Goal: Communication & Community: Answer question/provide support

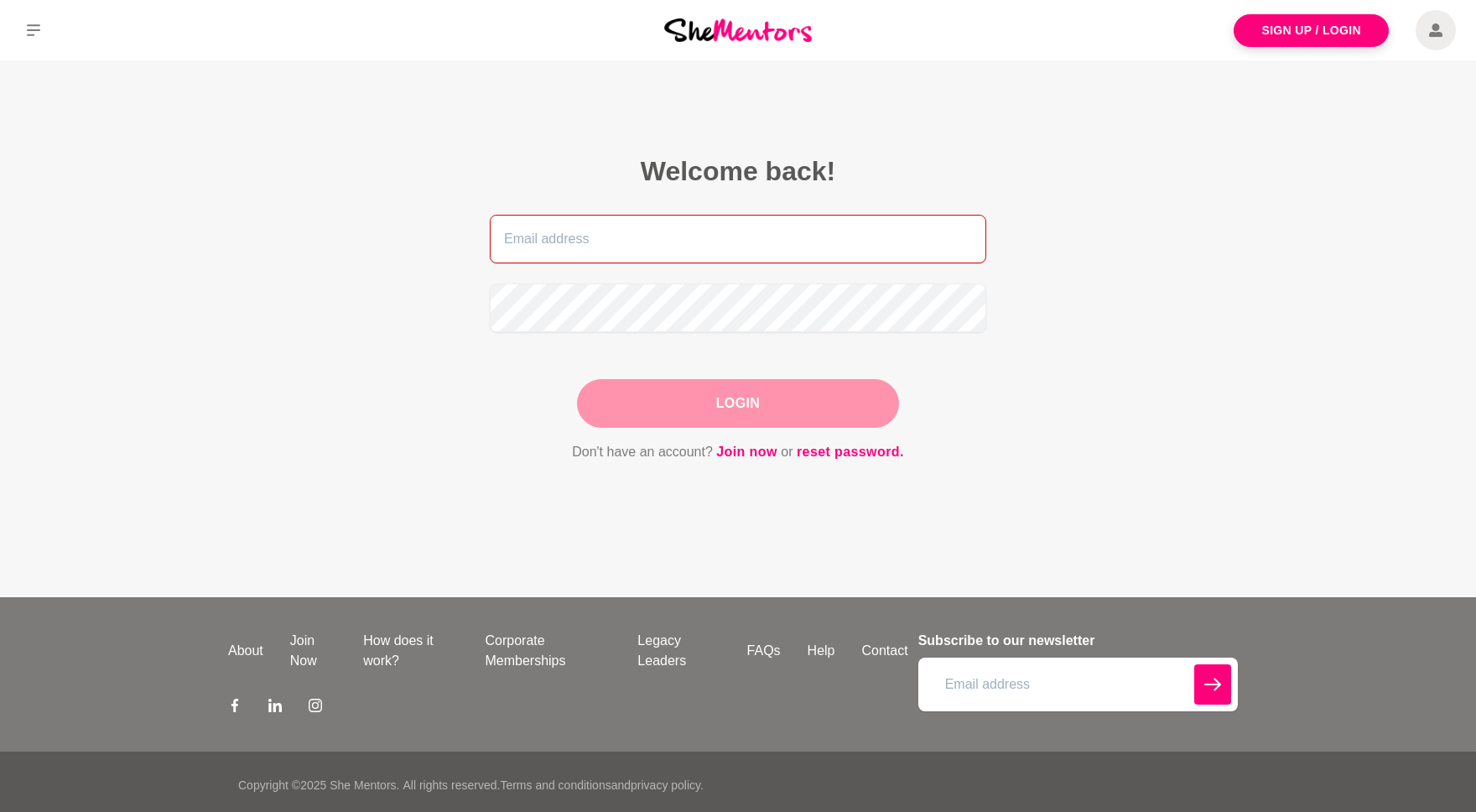
type input "[EMAIL_ADDRESS][DOMAIN_NAME]"
click at [765, 400] on div "Login" at bounding box center [738, 403] width 322 height 49
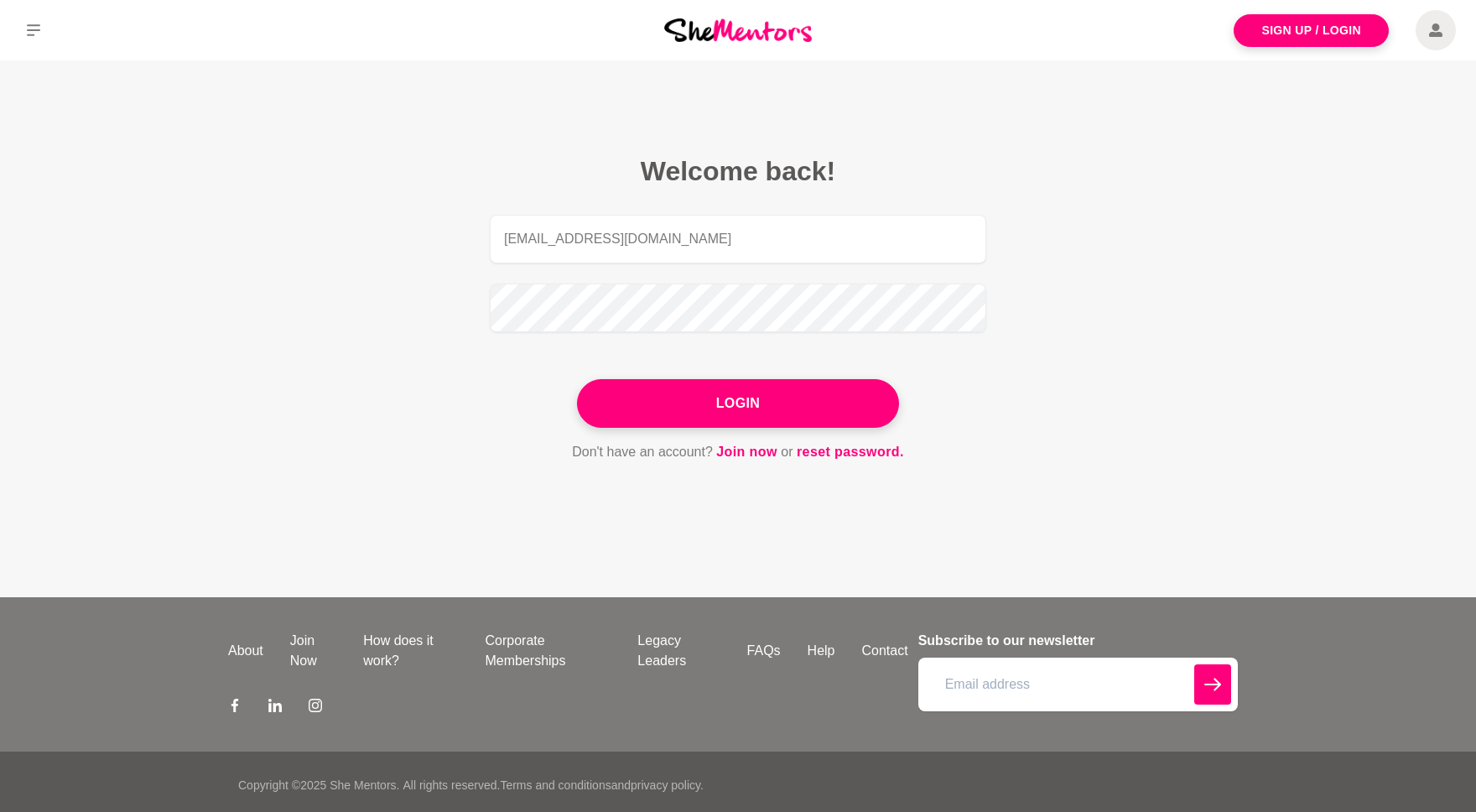
click at [729, 389] on button "Login" at bounding box center [738, 403] width 322 height 49
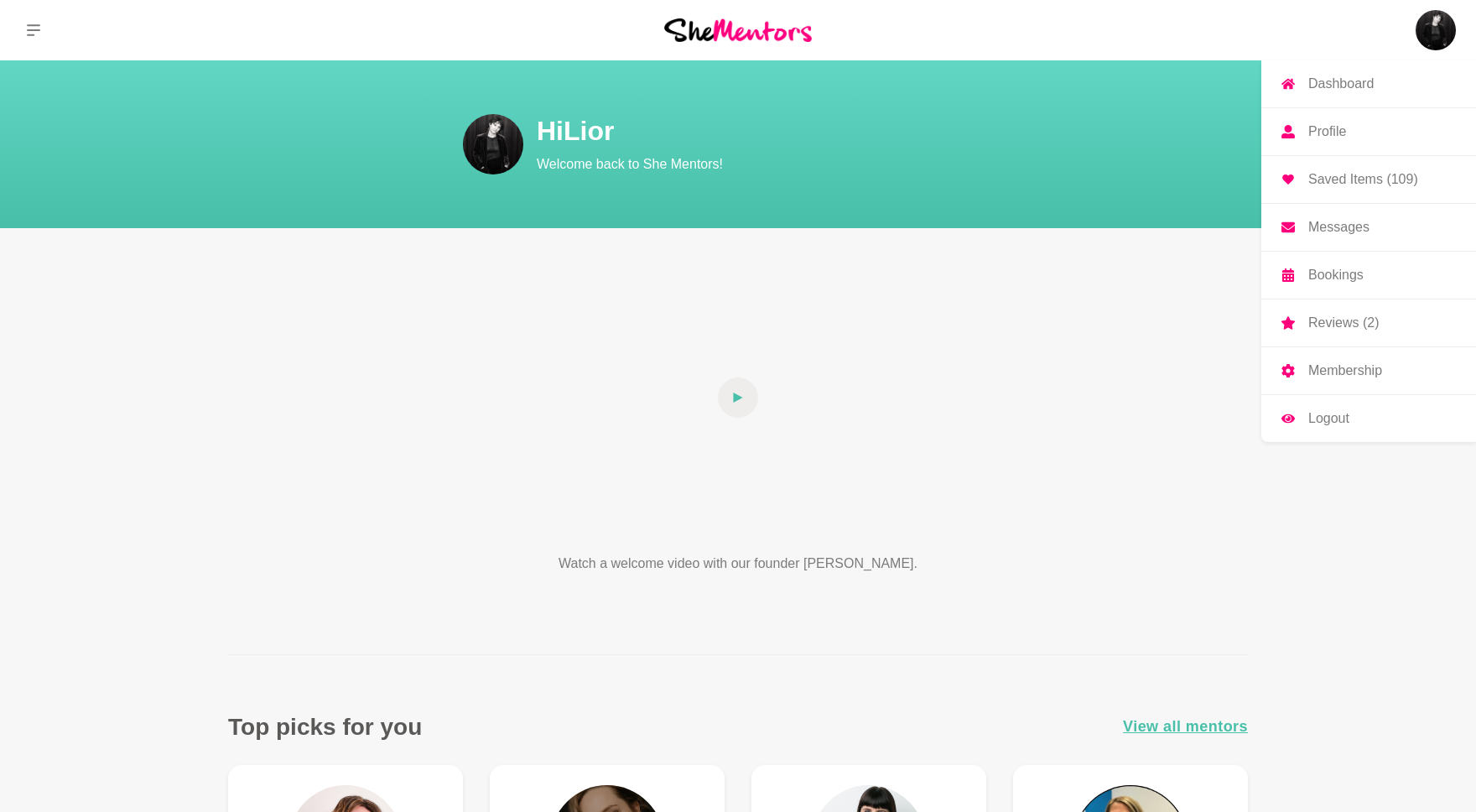
click at [1416, 33] on img at bounding box center [1436, 30] width 40 height 40
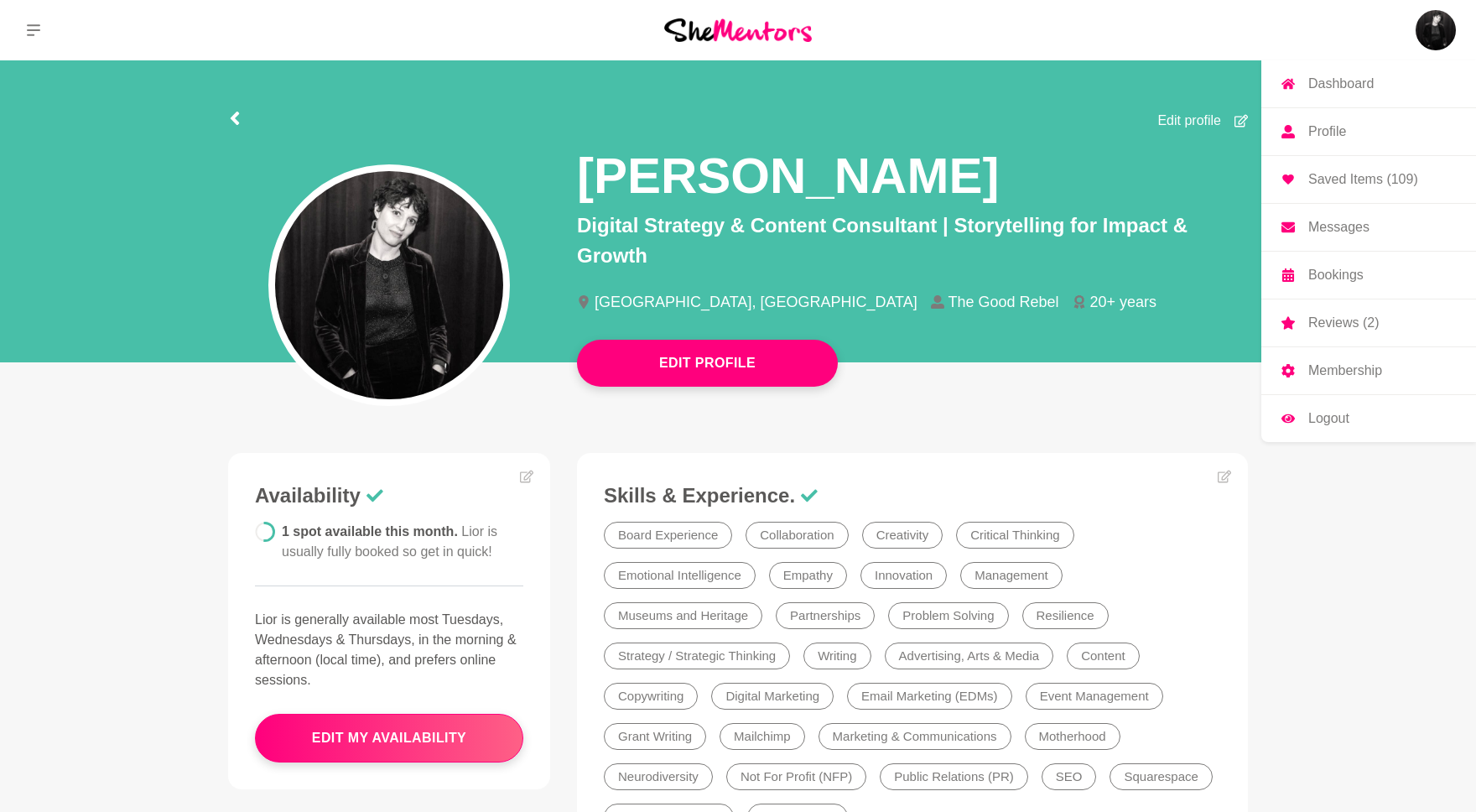
click at [1369, 225] on link "Messages" at bounding box center [1368, 227] width 214 height 47
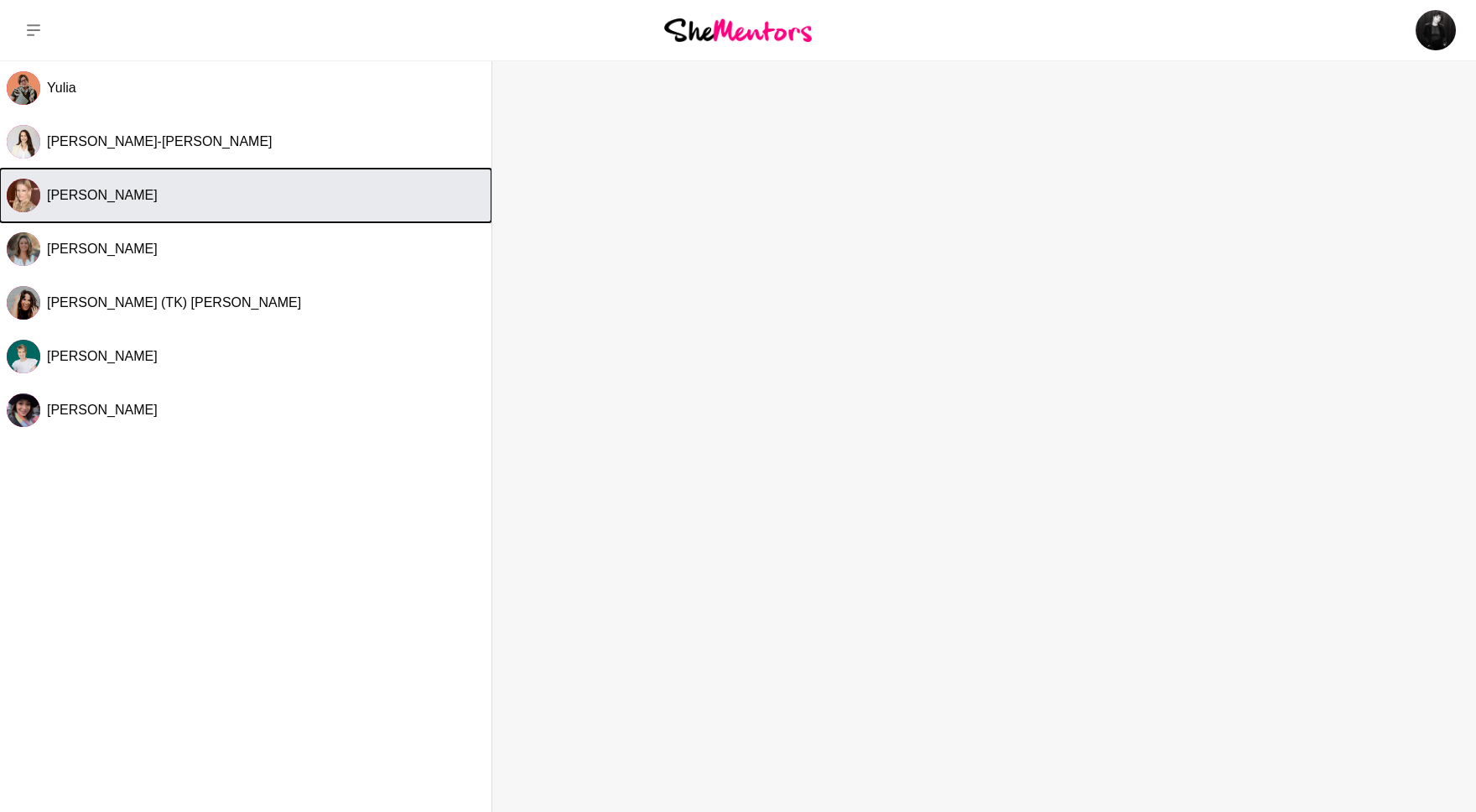
click at [156, 196] on span "[PERSON_NAME]" at bounding box center [102, 195] width 111 height 14
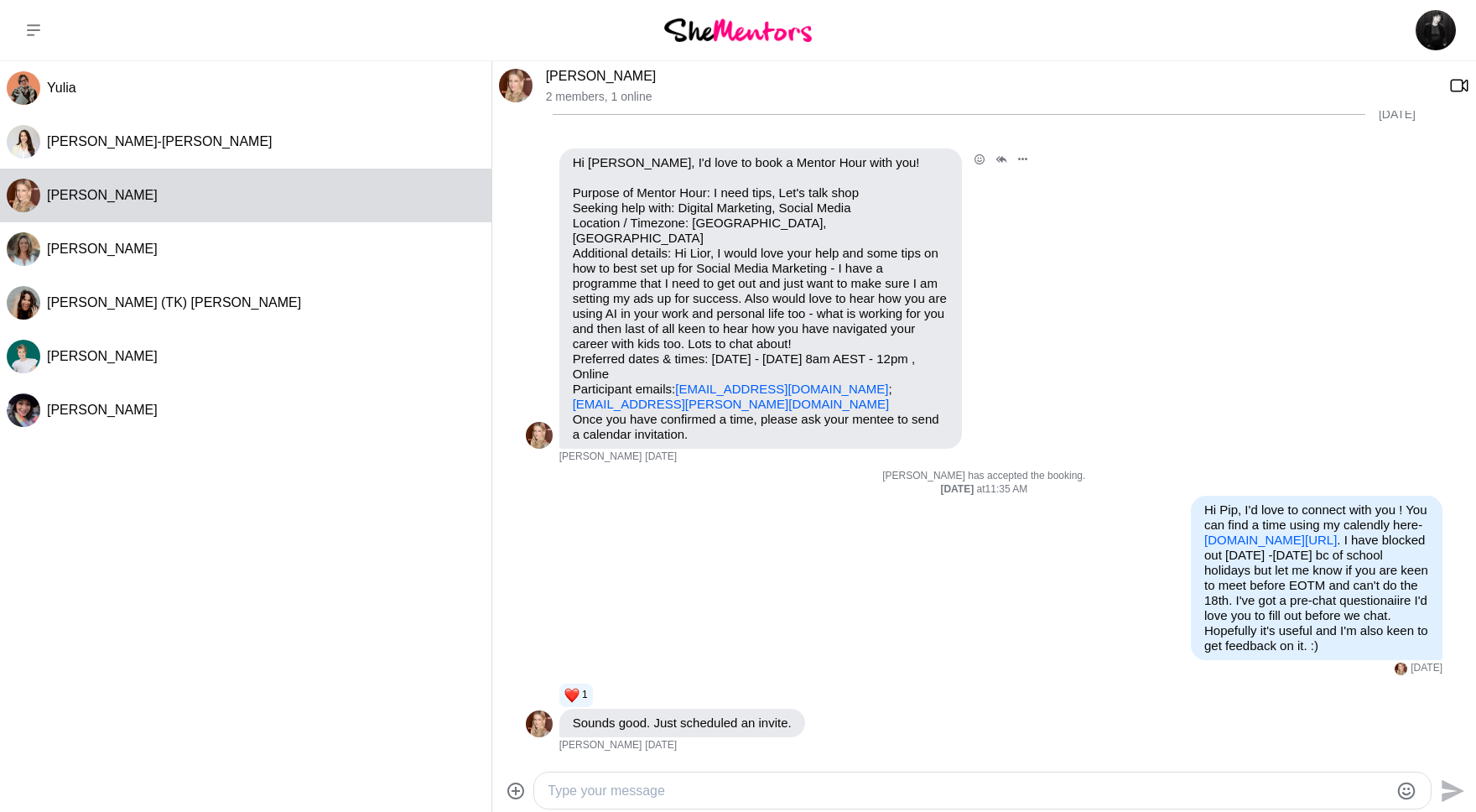
scroll to position [45, 0]
click at [1296, 532] on link "[DOMAIN_NAME][URL]" at bounding box center [1271, 539] width 133 height 14
click at [688, 790] on textarea "Type your message" at bounding box center [969, 791] width 841 height 20
paste textarea "‌ The Good Rebel 1:1 Consult (Free) 1 hr Time zone: [GEOGRAPHIC_DATA], [GEOGRAP…"
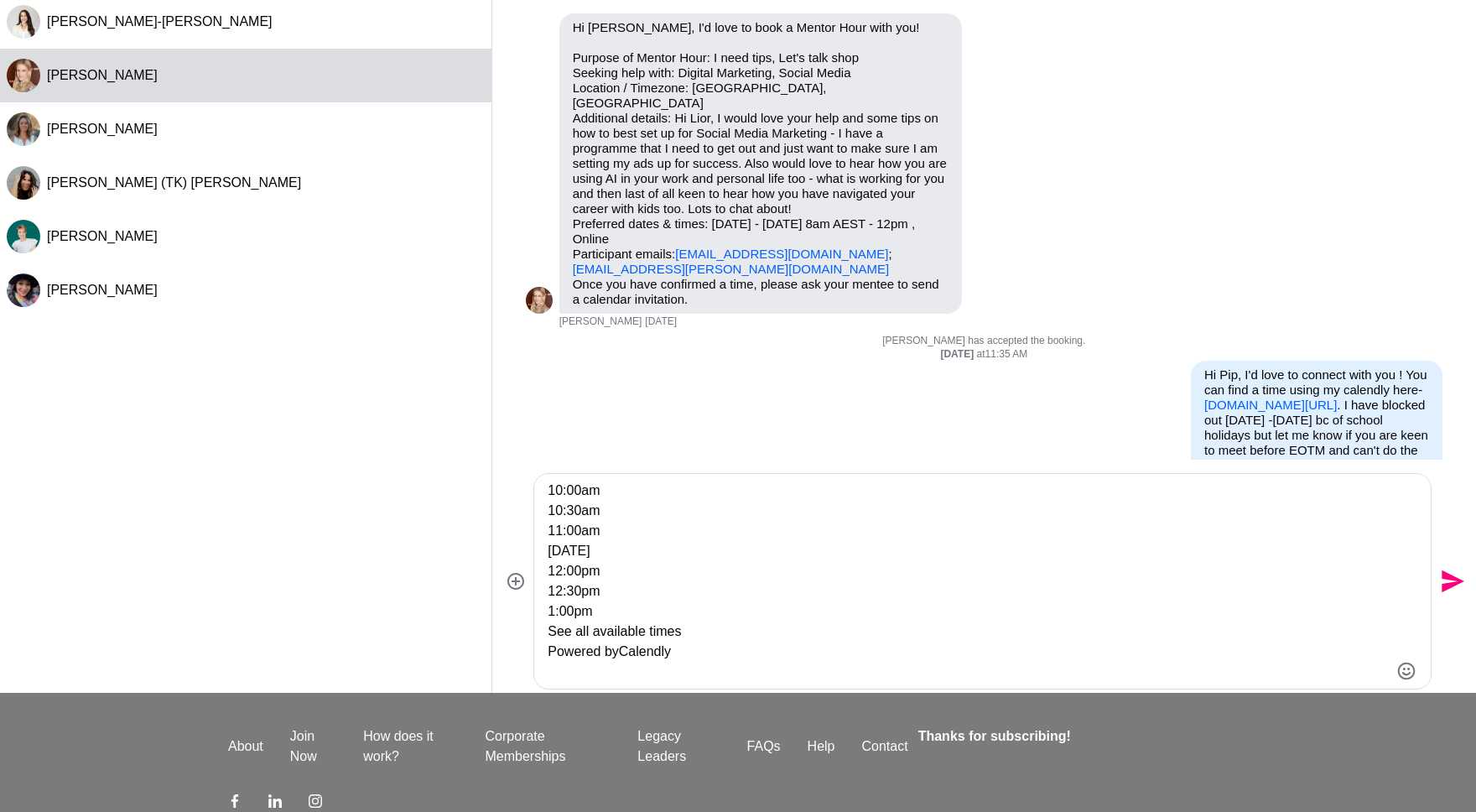
scroll to position [222, 0]
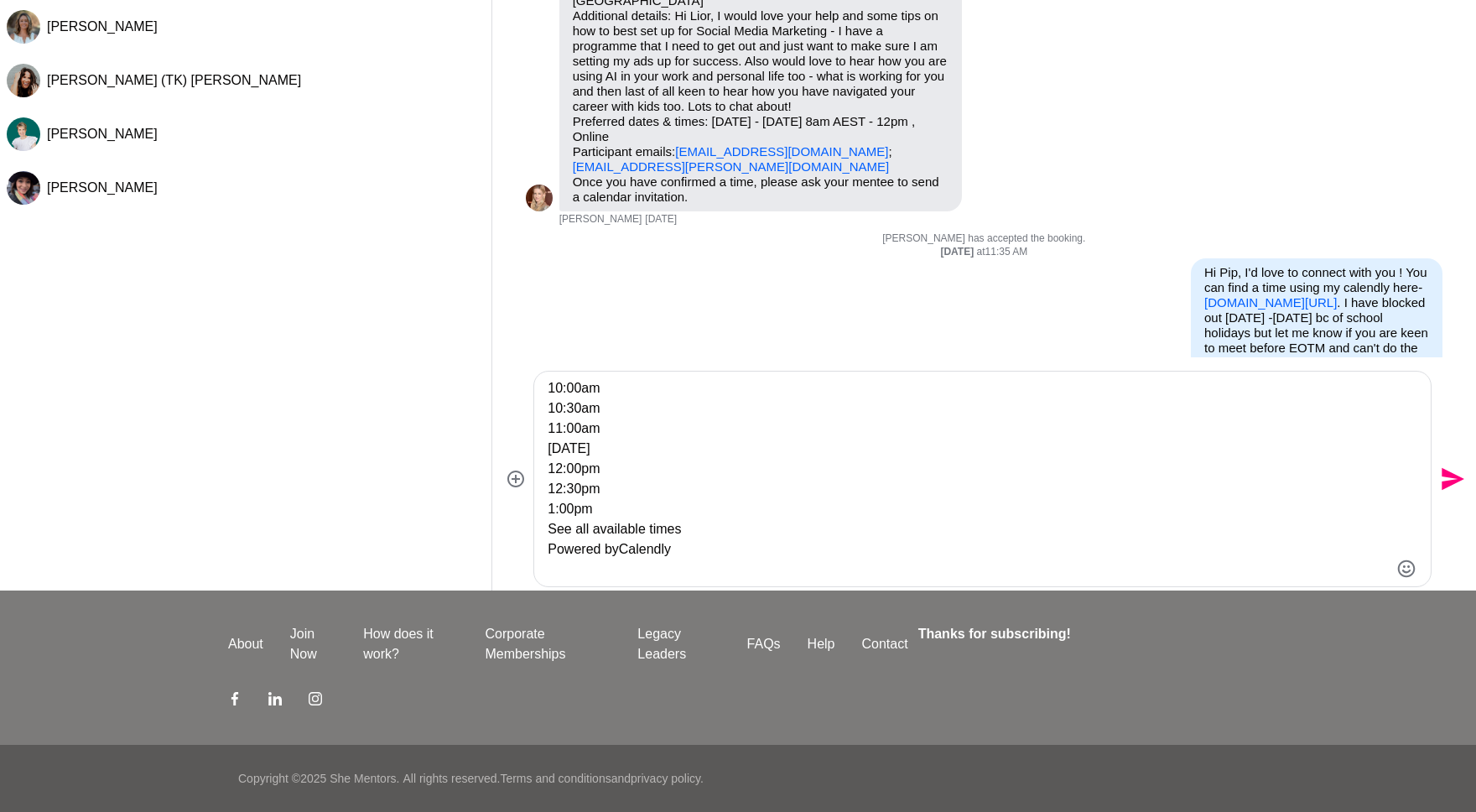
drag, startPoint x: 547, startPoint y: 627, endPoint x: 841, endPoint y: 811, distance: 346.8
click at [841, 811] on div "Dashboard Profile Saved Items (109) Messages Bookings Reviews (2) Membership Lo…" at bounding box center [738, 295] width 1476 height 1034
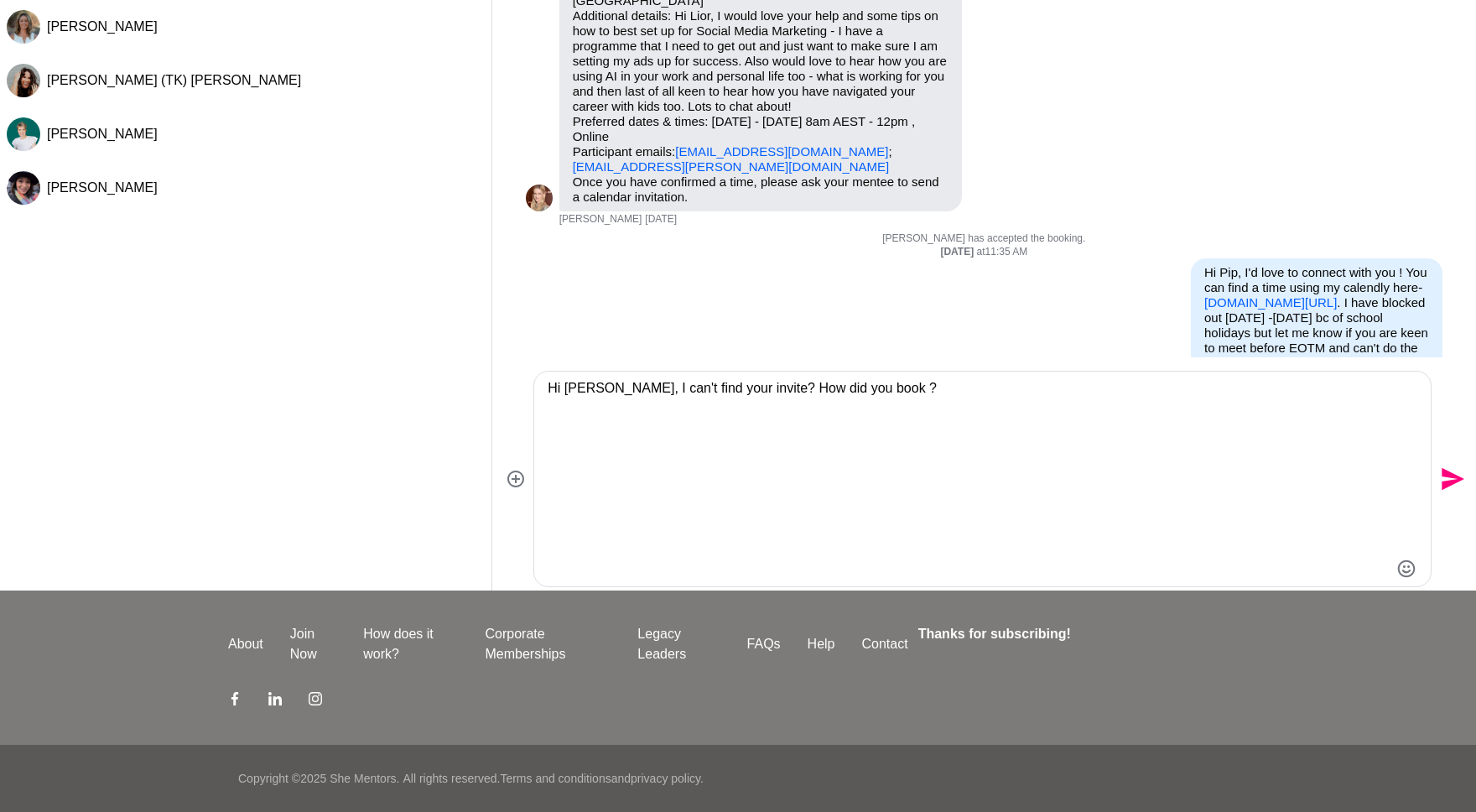
scroll to position [0, 0]
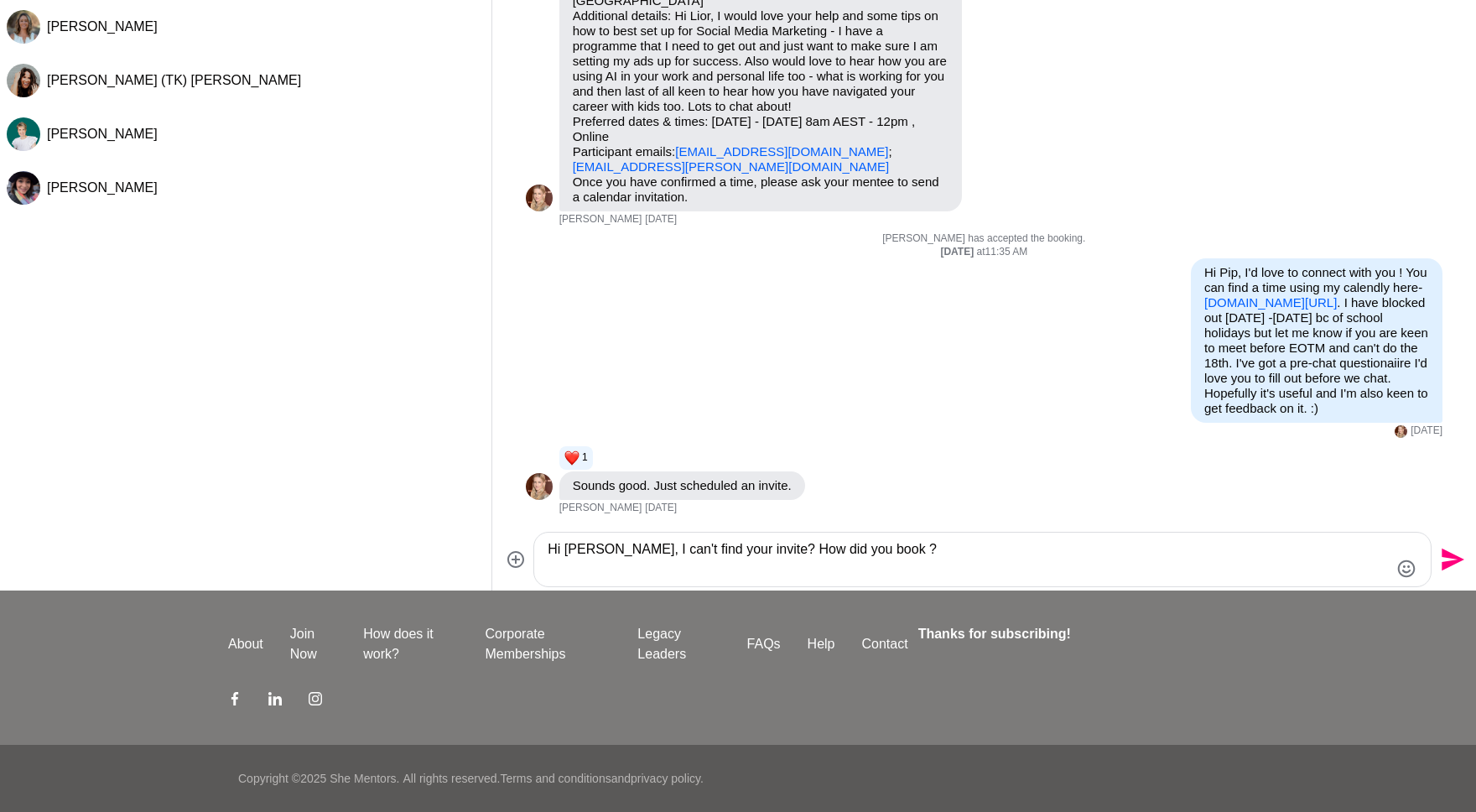
drag, startPoint x: 921, startPoint y: 553, endPoint x: 758, endPoint y: 547, distance: 163.1
click at [759, 547] on textarea "Hi [PERSON_NAME], I can't find your invite? How did you book ? ‌" at bounding box center [969, 559] width 841 height 40
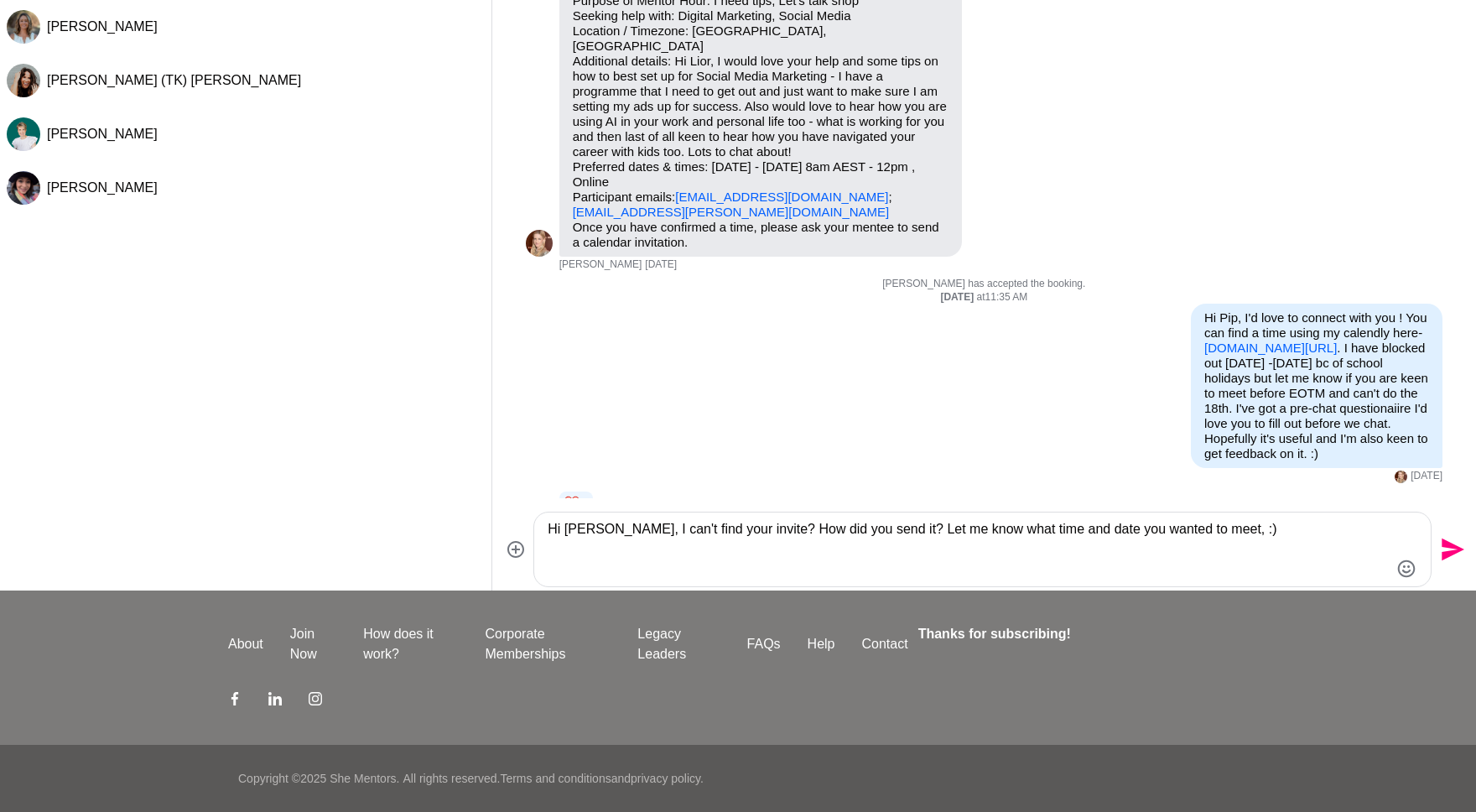
click at [900, 528] on textarea "Hi [PERSON_NAME], I can't find your invite? How did you send it? Let me know wh…" at bounding box center [969, 549] width 841 height 61
click at [1277, 535] on textarea "Hi [PERSON_NAME], I can't find your invite? How did you send it? Would you let …" at bounding box center [969, 549] width 841 height 61
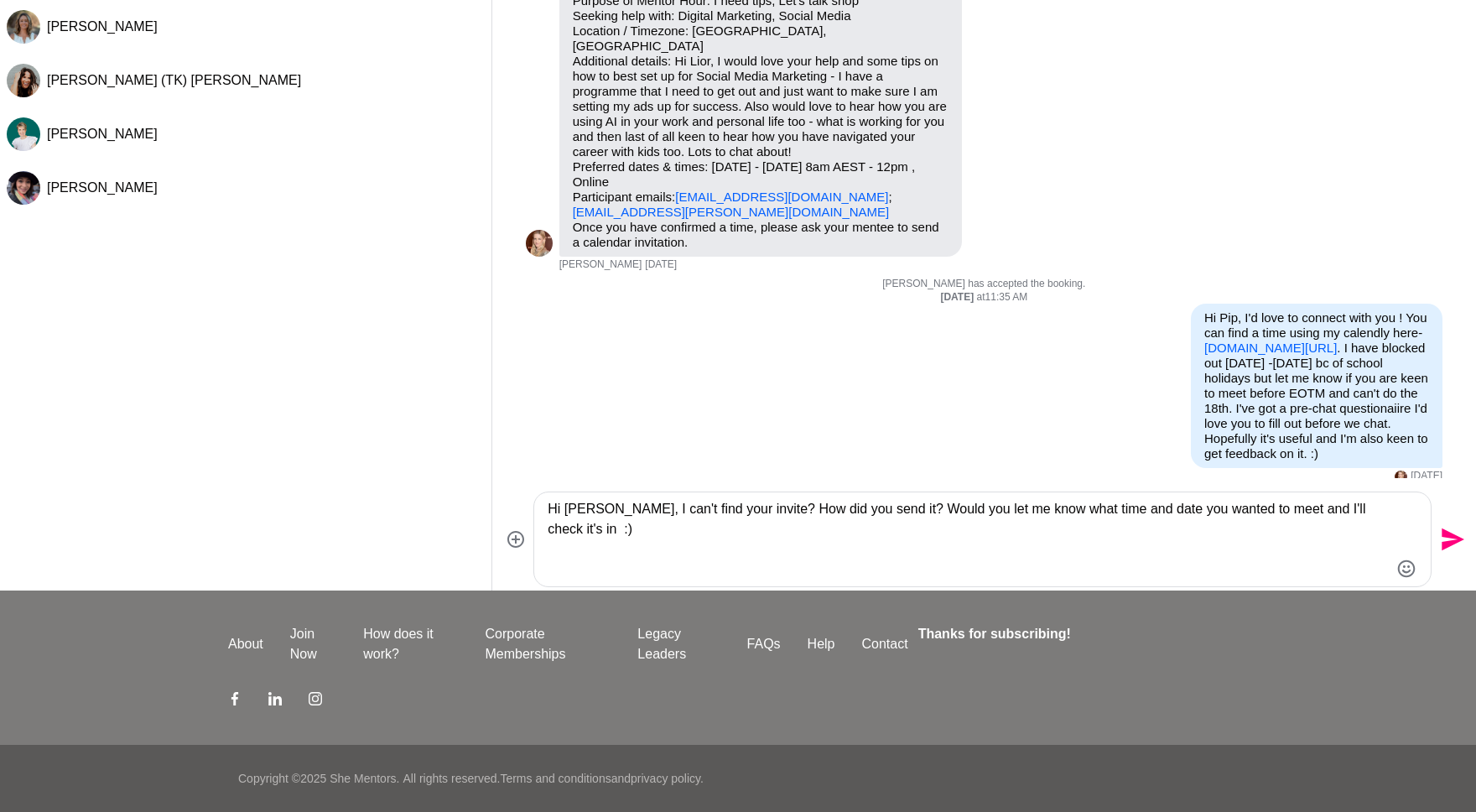
click at [1338, 500] on textarea "Hi [PERSON_NAME], I can't find your invite? How did you send it? Would you let …" at bounding box center [969, 539] width 841 height 81
click at [1337, 500] on textarea "Hi [PERSON_NAME], I can't find your invite? How did you send it? Would you let …" at bounding box center [969, 539] width 841 height 81
click at [557, 524] on textarea "Hi [PERSON_NAME], I can't find your invite? How did you send it? Would you let …" at bounding box center [969, 539] width 841 height 81
type textarea "Hi [PERSON_NAME], I can't find your invite? How did you send it? Would you let …"
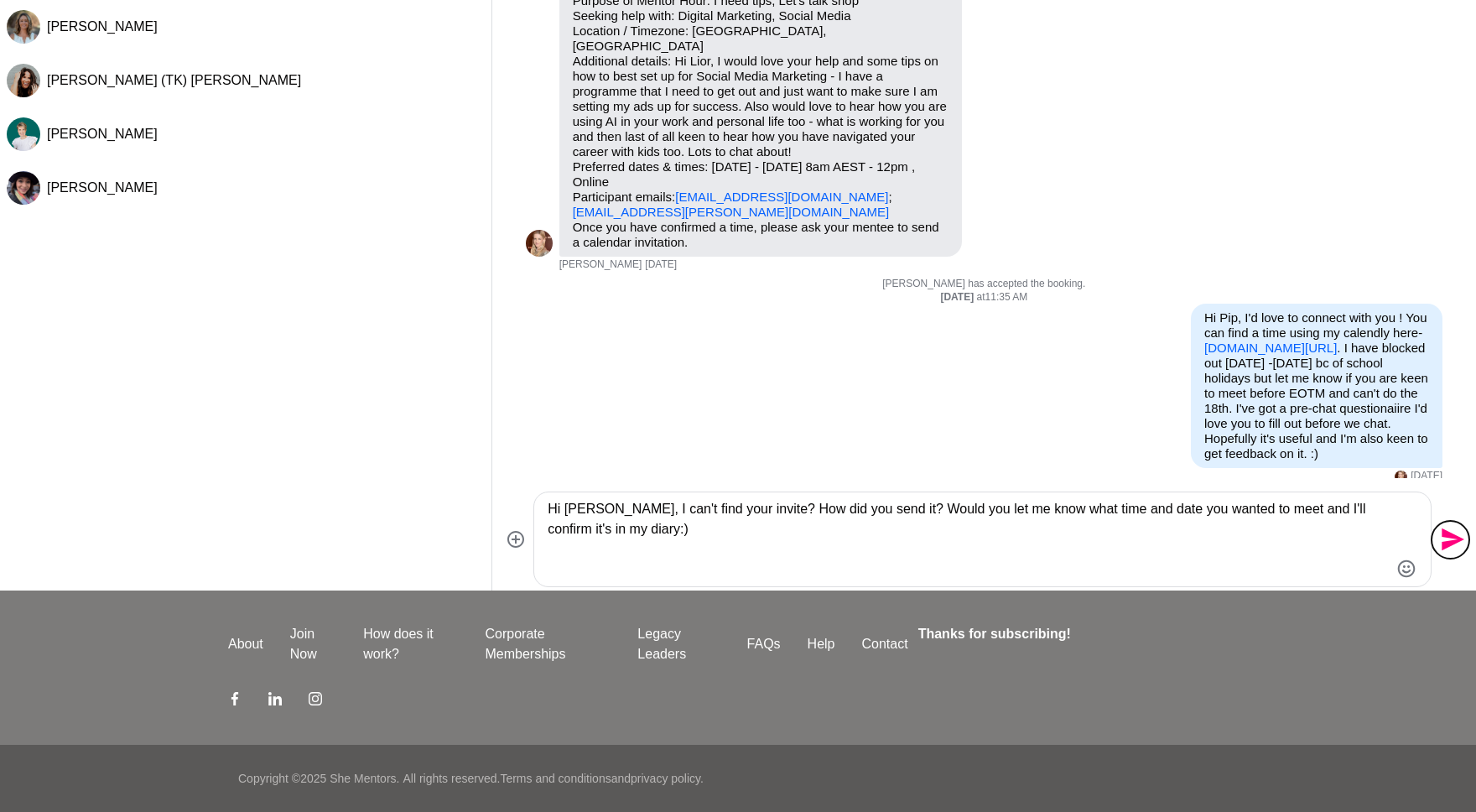
click at [1446, 529] on icon "Send" at bounding box center [1451, 539] width 27 height 27
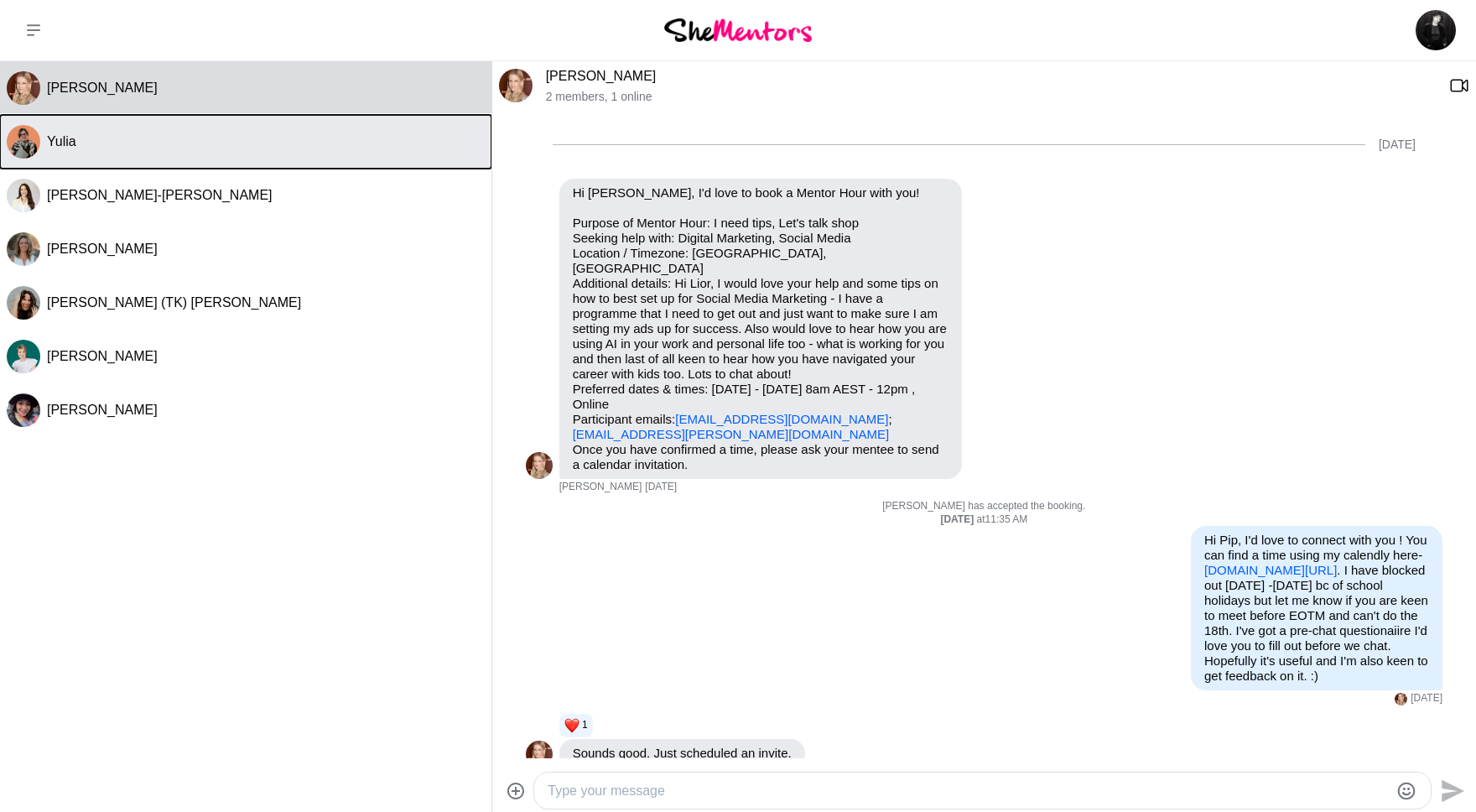
click at [113, 134] on div "Yulia" at bounding box center [265, 141] width 438 height 17
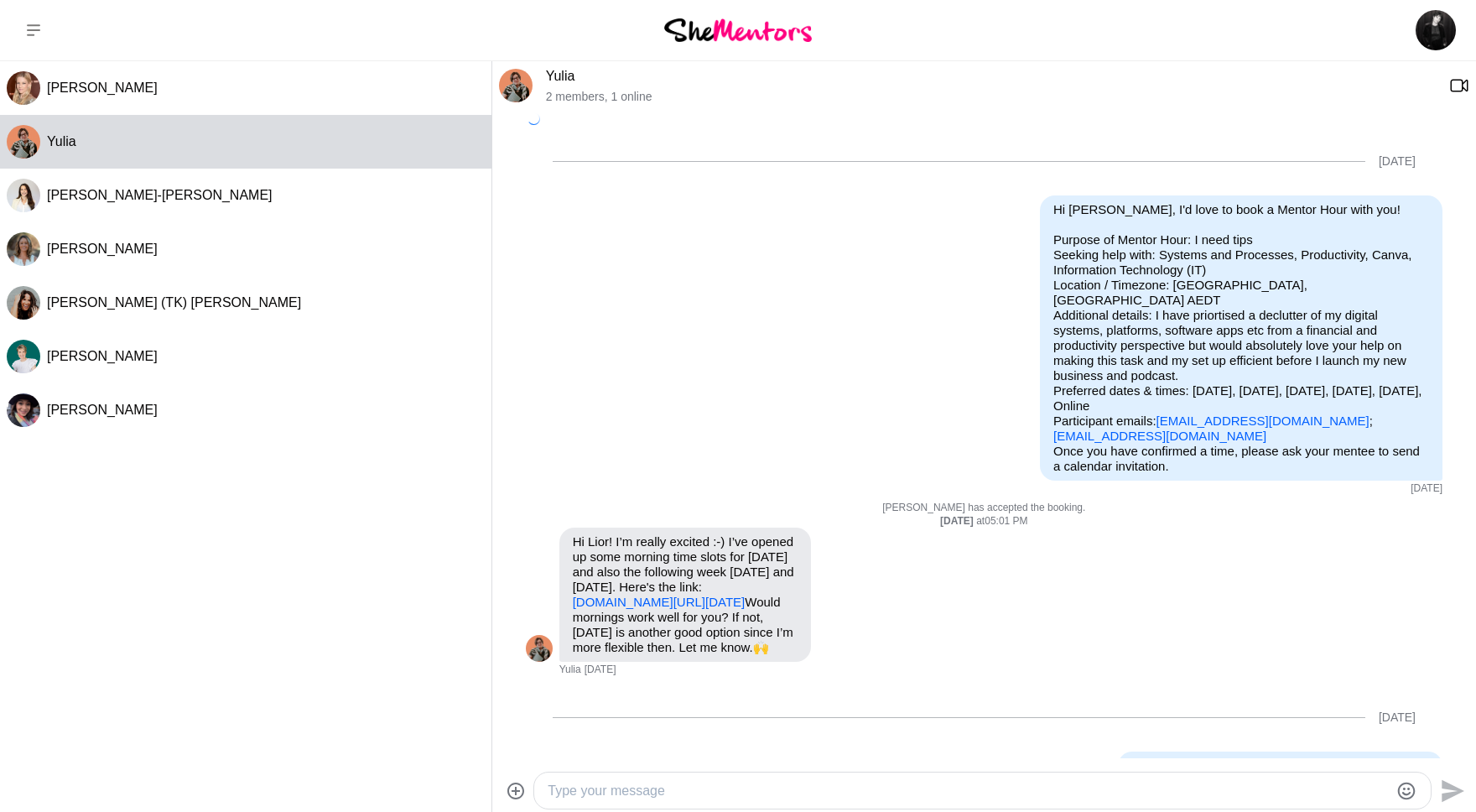
scroll to position [690, 0]
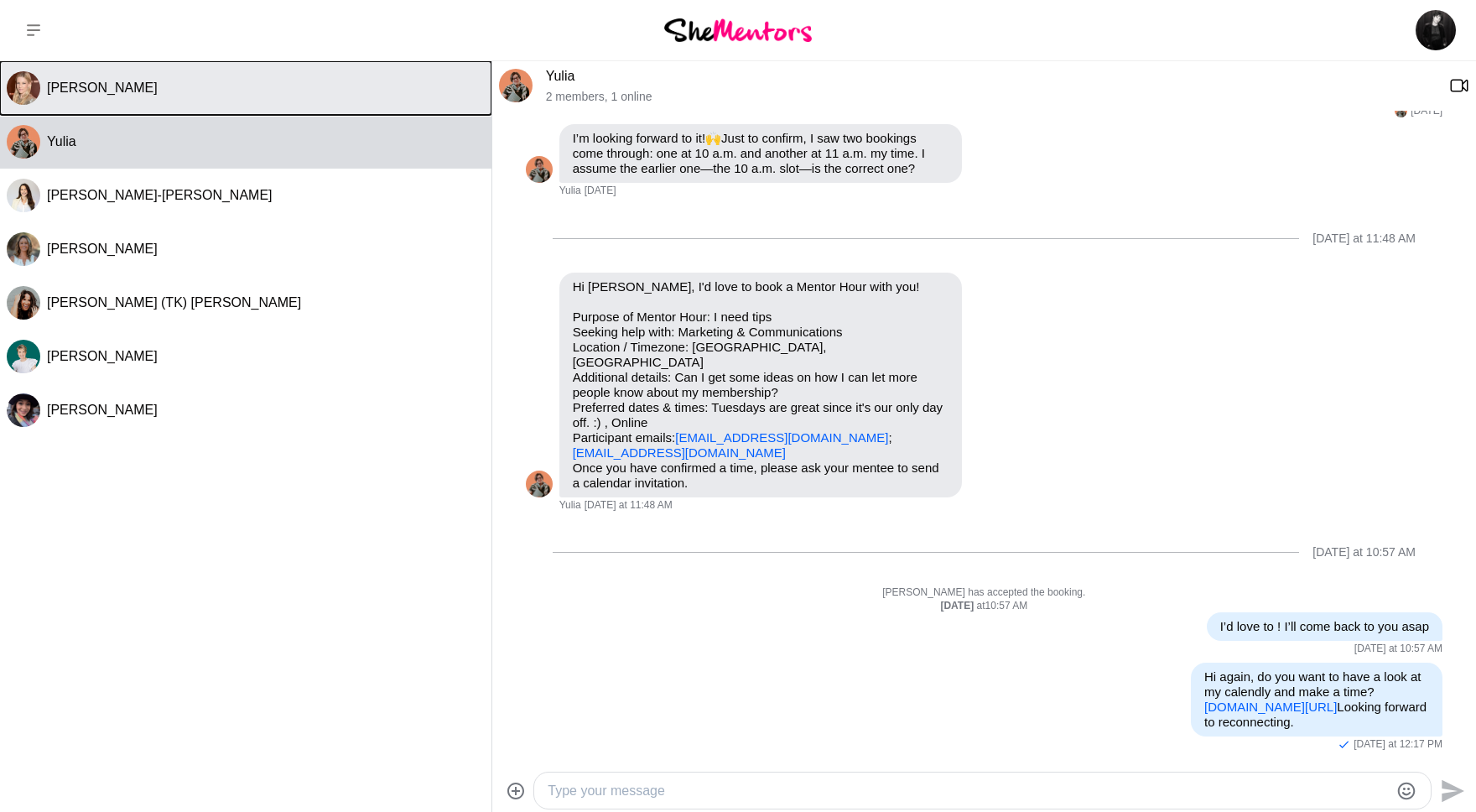
click at [325, 77] on button "[PERSON_NAME]" at bounding box center [245, 88] width 491 height 54
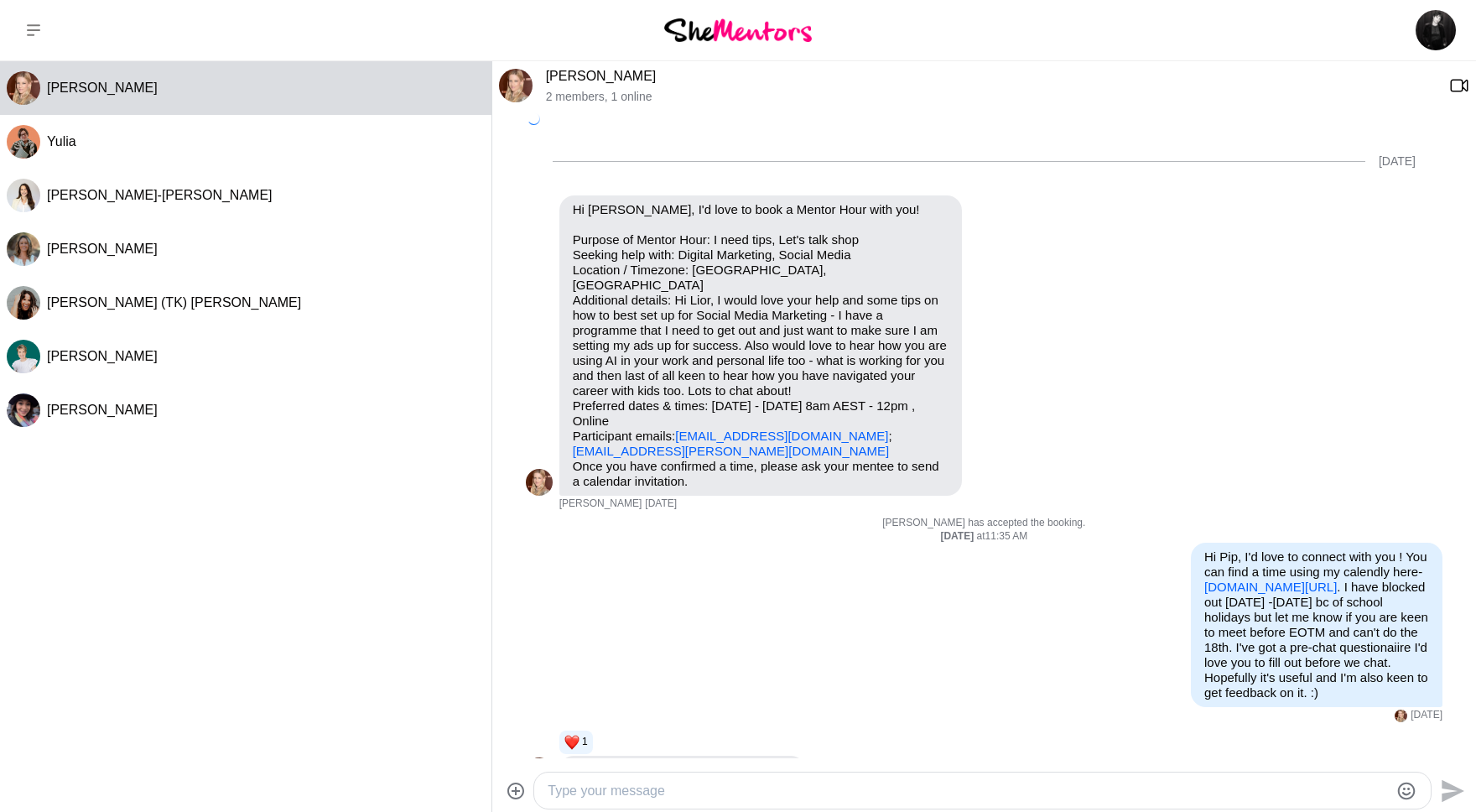
scroll to position [193, 0]
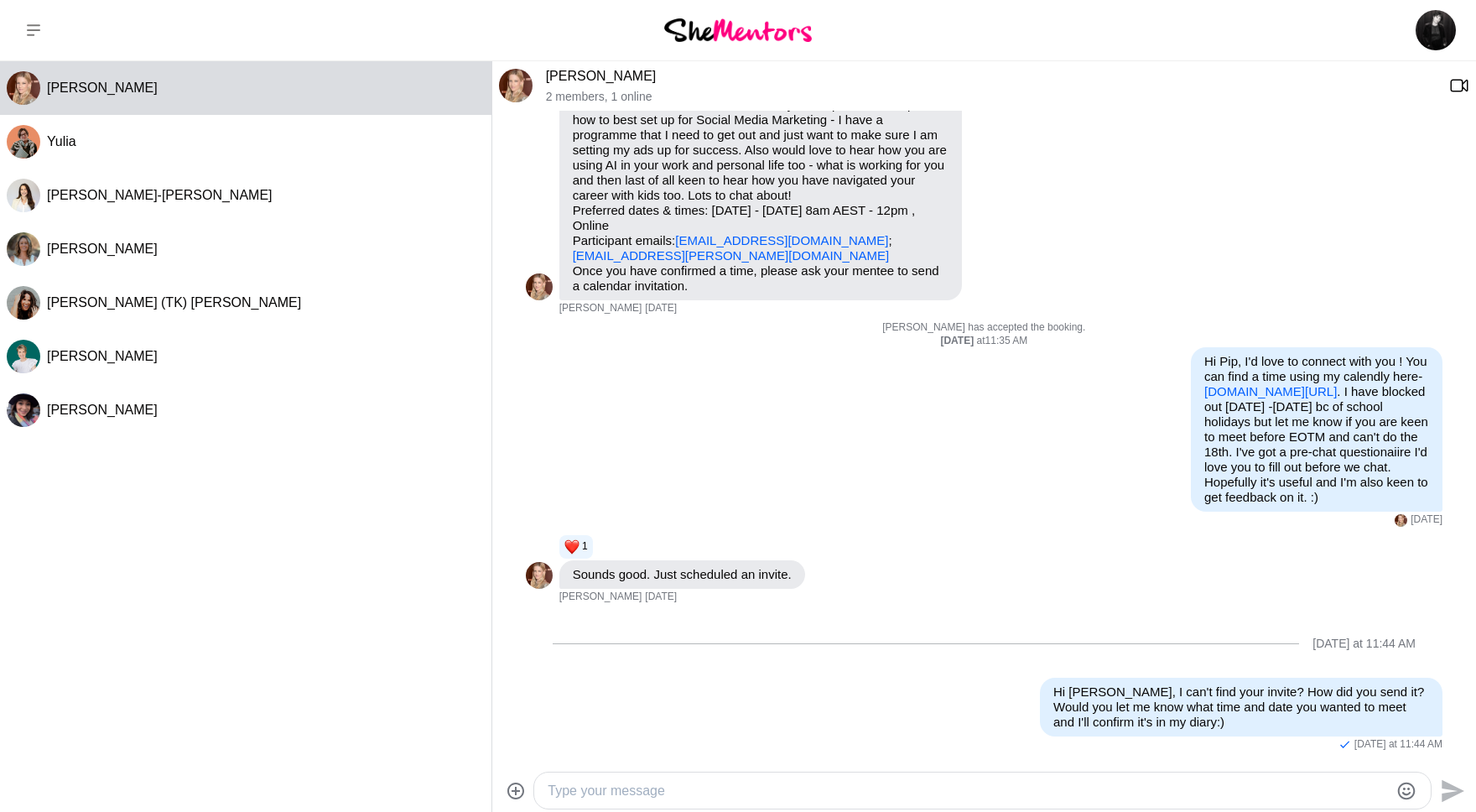
click at [603, 797] on textarea "Type your message" at bounding box center [969, 791] width 841 height 20
paste textarea "[URL][DOMAIN_NAME]"
click at [550, 786] on textarea "[URL][DOMAIN_NAME]" at bounding box center [969, 791] width 841 height 20
click at [627, 789] on textarea "Hi [PERSON_NAME] - we had a meeting [DATE] [URL][DOMAIN_NAME]" at bounding box center [969, 791] width 841 height 20
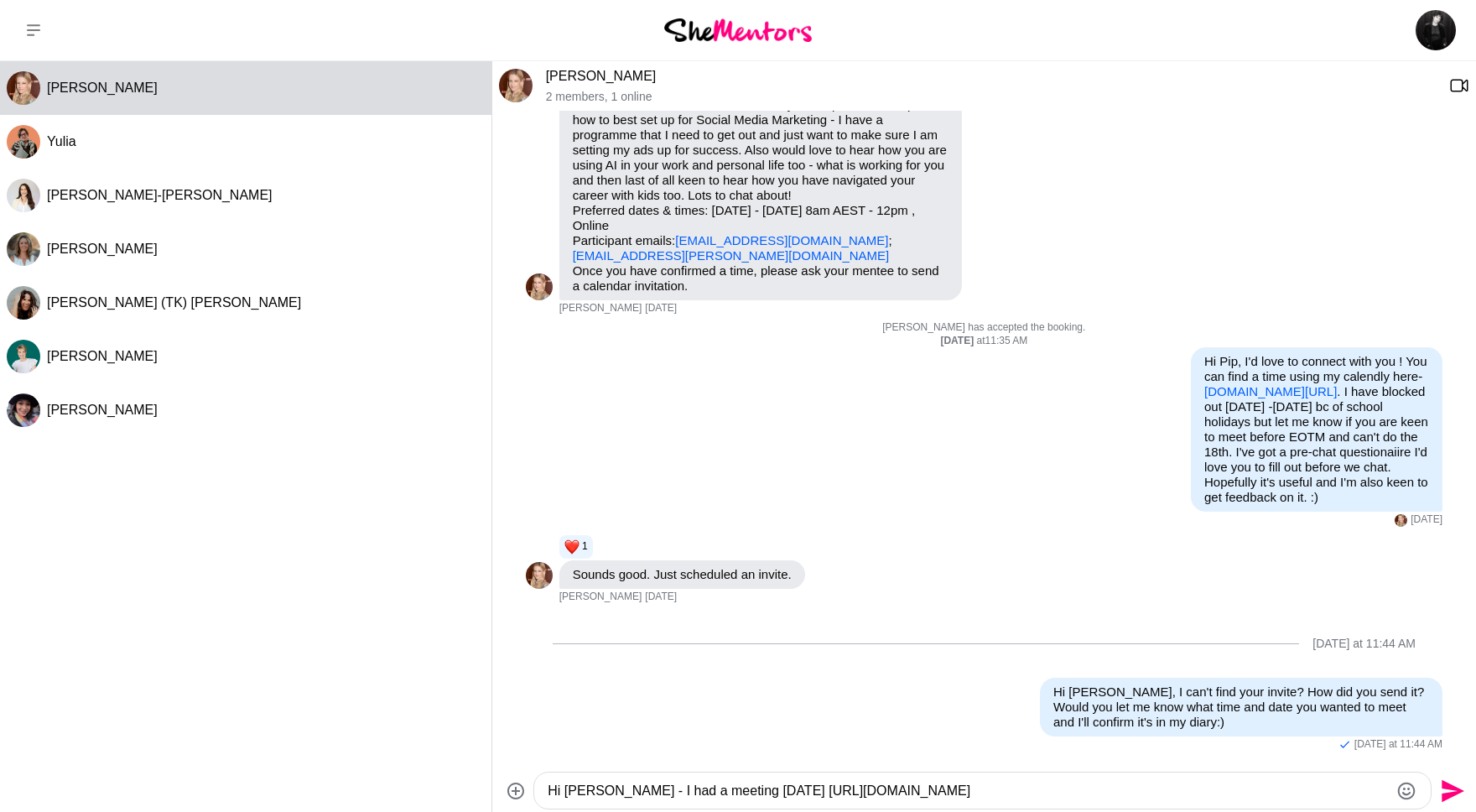
click at [784, 791] on textarea "Hi [PERSON_NAME] - I had a meeting [DATE] [URL][DOMAIN_NAME]" at bounding box center [969, 791] width 841 height 20
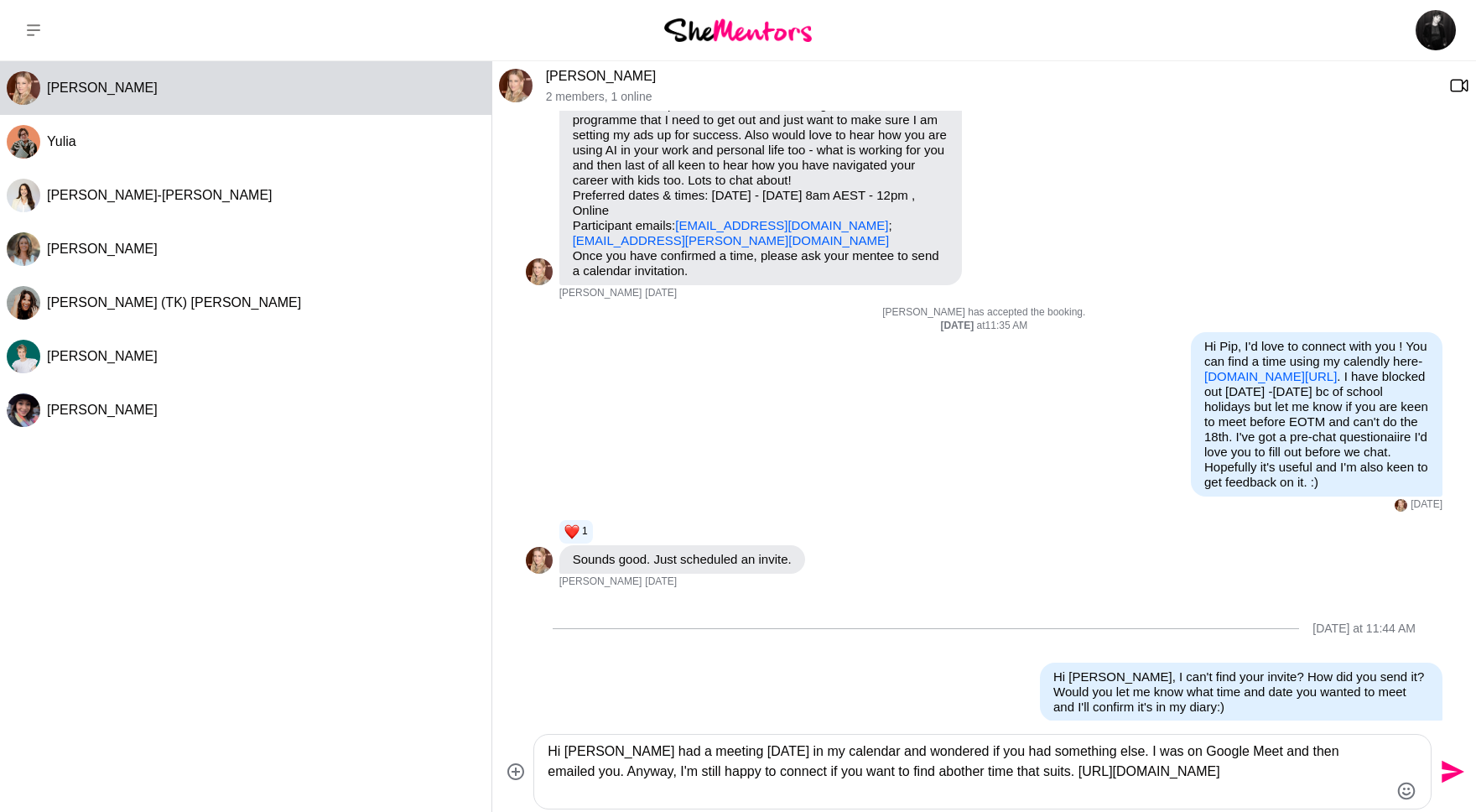
click at [907, 767] on textarea "Hi [PERSON_NAME] had a meeting [DATE] in my calendar and wondered if you had so…" at bounding box center [969, 771] width 841 height 61
click at [922, 777] on textarea "Hi [PERSON_NAME] had a meeting [DATE] in my calendar and wondered if you had so…" at bounding box center [969, 771] width 841 height 61
click at [1039, 772] on textarea "Hi [PERSON_NAME] had a meeting [DATE] in my calendar and wondered if you had so…" at bounding box center [969, 771] width 841 height 61
type textarea "Hi [PERSON_NAME] had a meeting [DATE] in my calendar and wondered if you had so…"
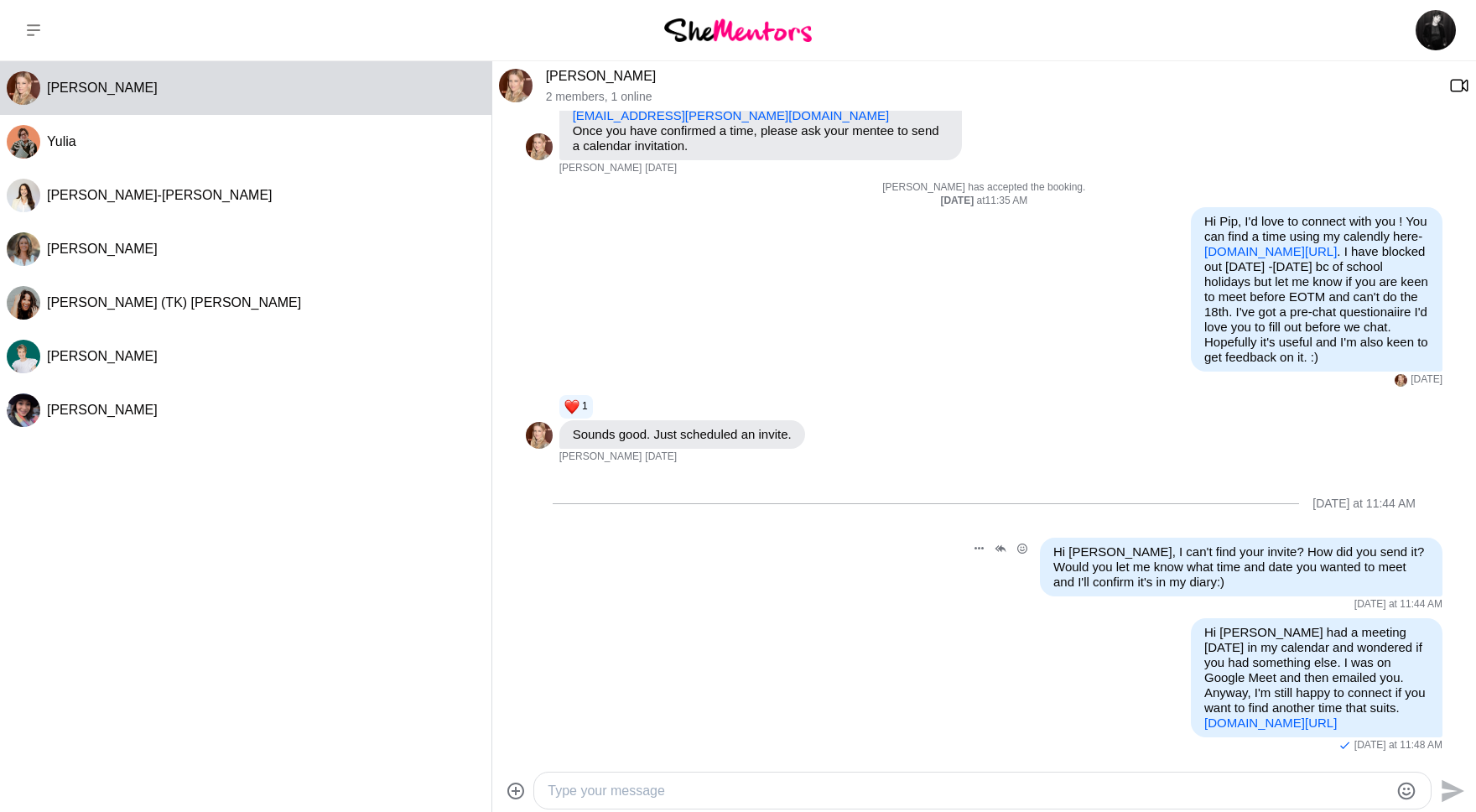
scroll to position [349, 0]
click at [972, 537] on button "Open Message Actions Menu" at bounding box center [979, 548] width 22 height 22
click at [858, 504] on button "Delete" at bounding box center [922, 521] width 135 height 34
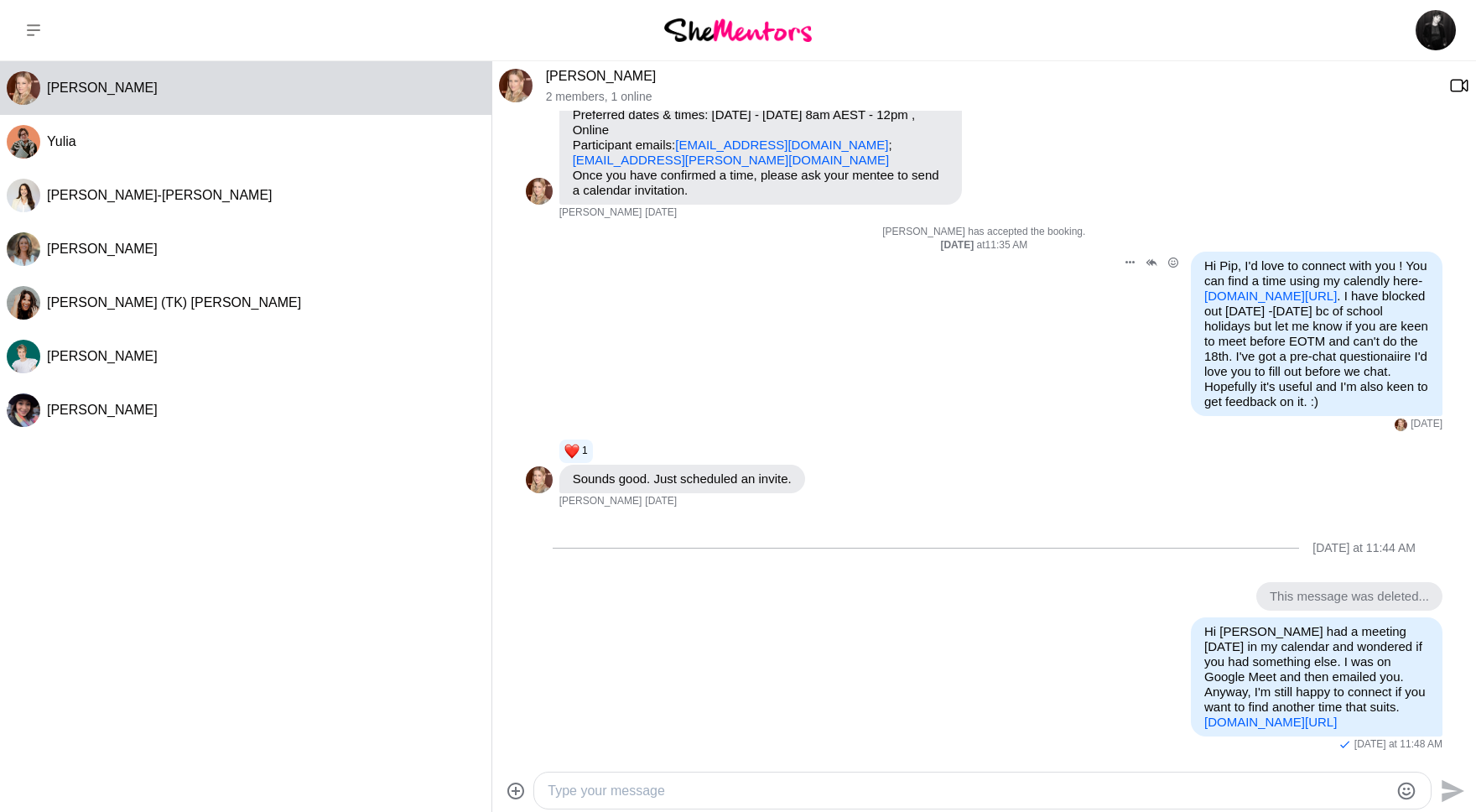
scroll to position [305, 0]
click at [19, 33] on button at bounding box center [33, 30] width 67 height 61
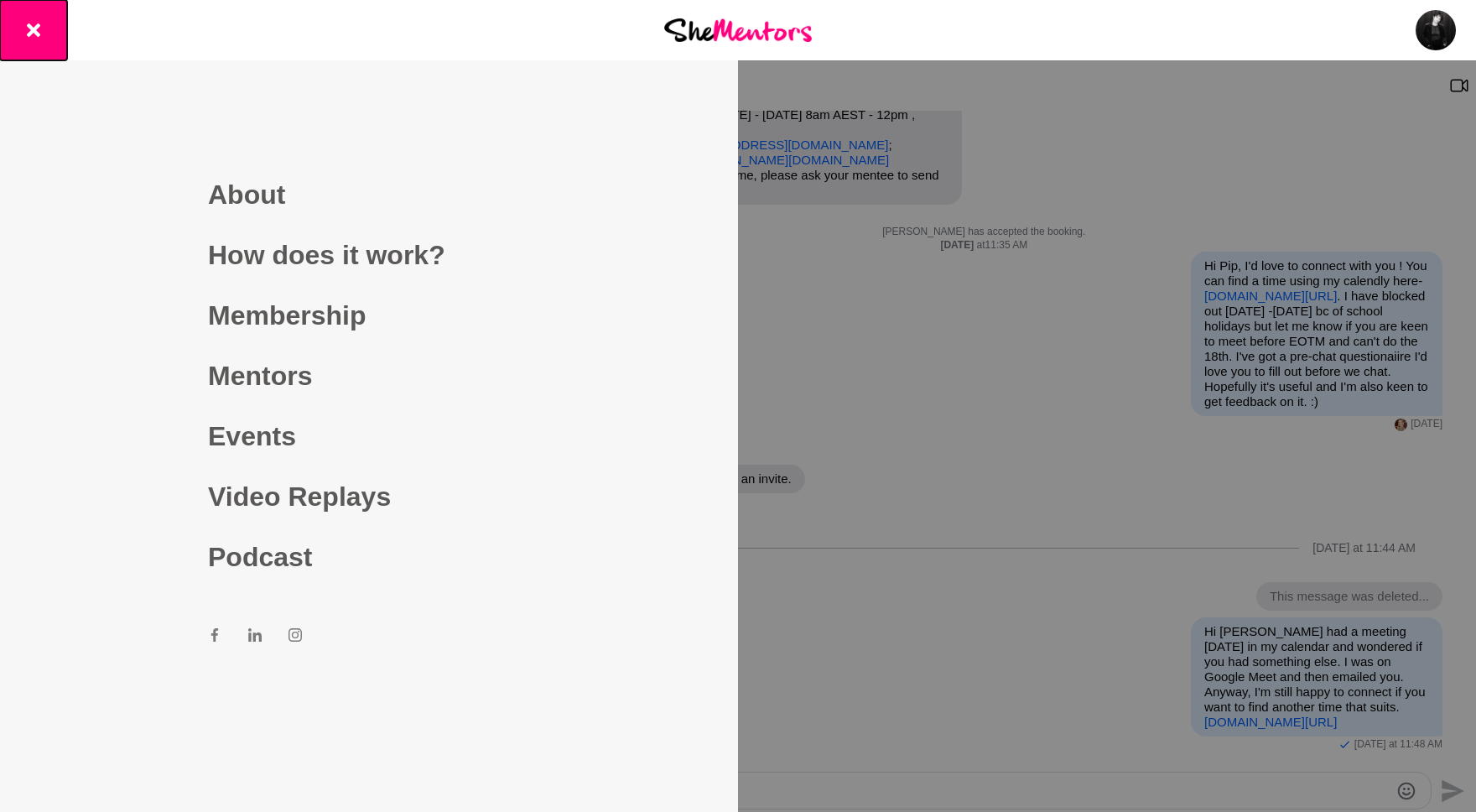
click at [48, 39] on button at bounding box center [33, 30] width 67 height 61
